Goal: Obtain resource: Download file/media

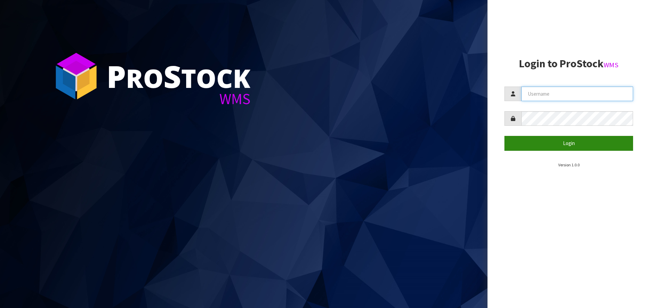
type input "Tuff TURF"
click at [576, 145] on button "Login" at bounding box center [568, 143] width 129 height 15
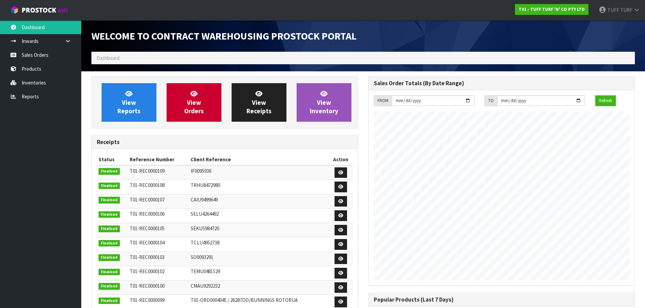
scroll to position [375, 277]
click at [27, 95] on link "Reports" at bounding box center [40, 97] width 81 height 14
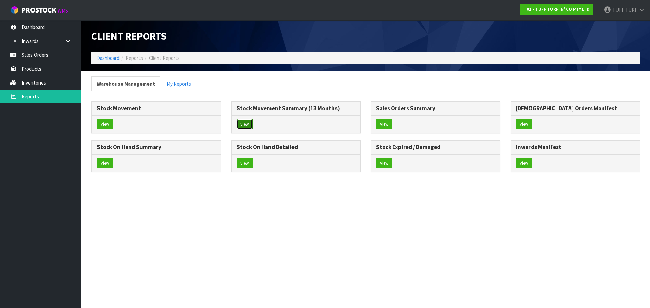
click at [242, 121] on button "View" at bounding box center [245, 124] width 16 height 11
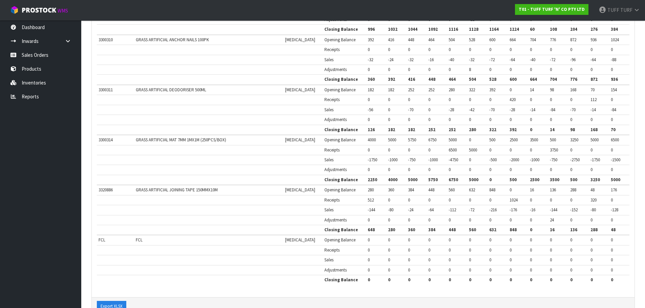
scroll to position [1130, 0]
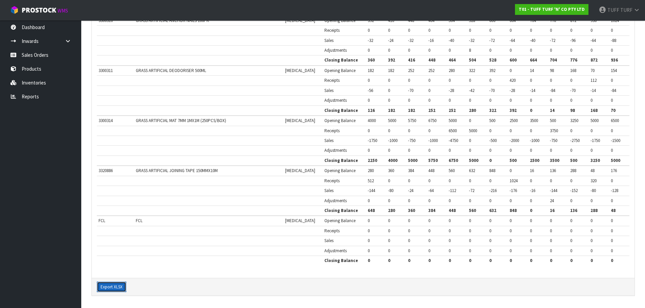
click at [107, 287] on button "Export XLSX" at bounding box center [111, 287] width 29 height 11
drag, startPoint x: 40, startPoint y: 94, endPoint x: 44, endPoint y: 96, distance: 3.6
click at [40, 94] on link "Reports" at bounding box center [40, 97] width 81 height 14
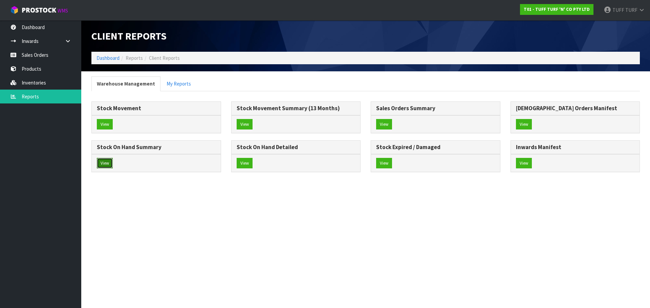
click at [104, 165] on button "View" at bounding box center [105, 163] width 16 height 11
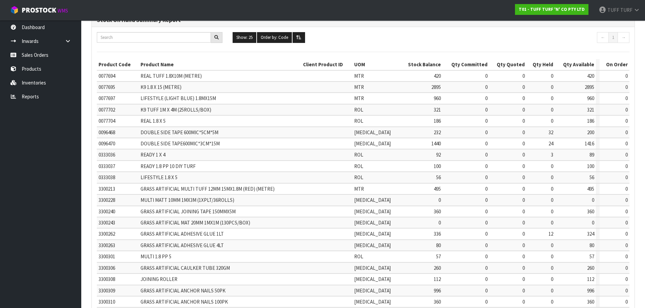
scroll to position [161, 0]
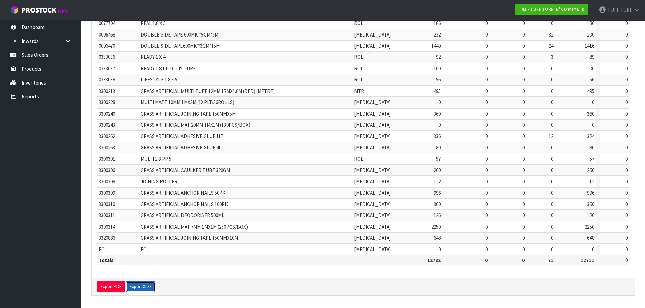
click at [137, 288] on button "Export XLSX" at bounding box center [140, 287] width 29 height 11
